Goal: Navigation & Orientation: Find specific page/section

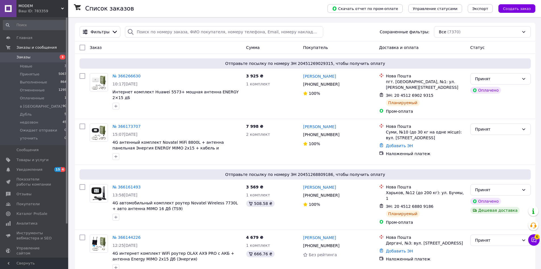
click at [29, 2] on div "MODEM Ваш ID: 783359" at bounding box center [42, 8] width 52 height 17
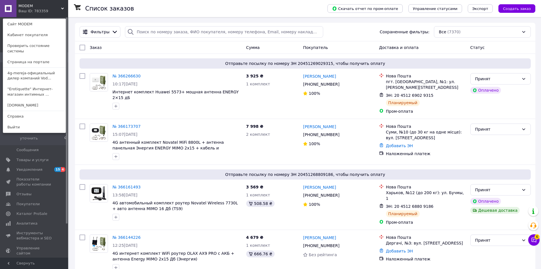
click at [45, 27] on link "Сайт MODEM" at bounding box center [34, 24] width 63 height 11
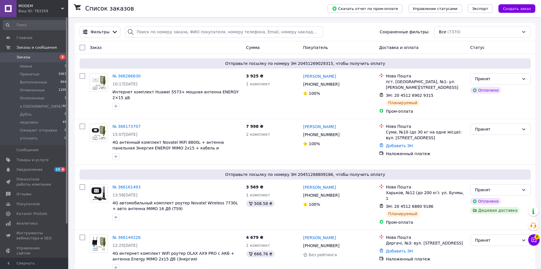
click at [203, 12] on div "Список заказов" at bounding box center [200, 8] width 231 height 17
click at [43, 9] on div "Ваш ID: 783359" at bounding box center [43, 11] width 50 height 5
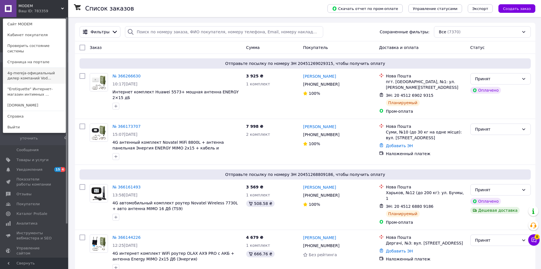
click at [30, 73] on link "4g-mereja-официальный дилер компаний Vod..." at bounding box center [34, 76] width 63 height 16
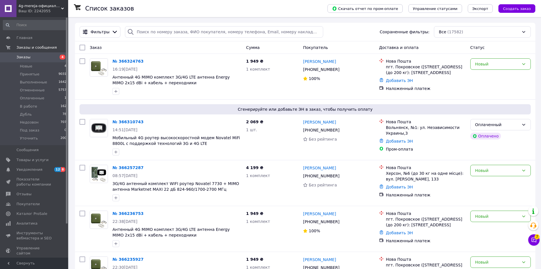
drag, startPoint x: 28, startPoint y: 4, endPoint x: 30, endPoint y: 8, distance: 3.9
click at [28, 4] on span "4g-mereja-официальный дилер компаний Vodafone, Kyivstar, Lifecell" at bounding box center [39, 5] width 43 height 5
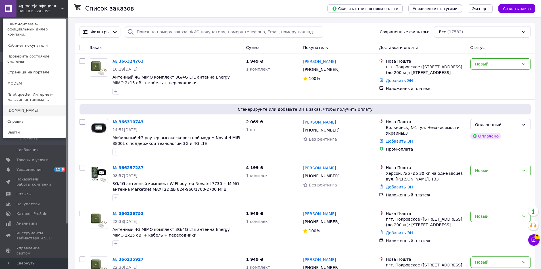
click at [20, 105] on link "[DOMAIN_NAME]" at bounding box center [34, 110] width 63 height 11
